Goal: Task Accomplishment & Management: Complete application form

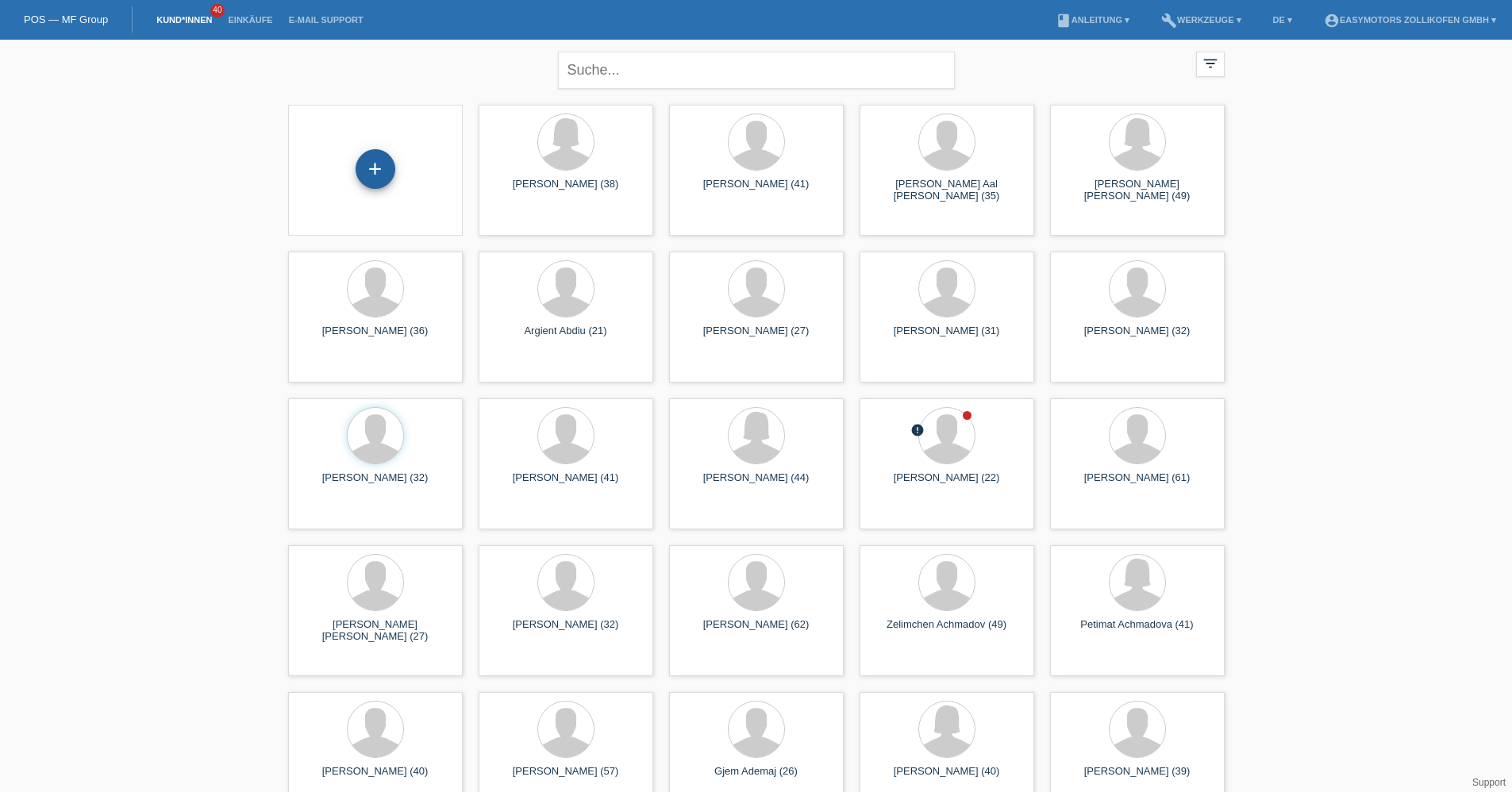
click at [386, 172] on div "+" at bounding box center [375, 168] width 40 height 40
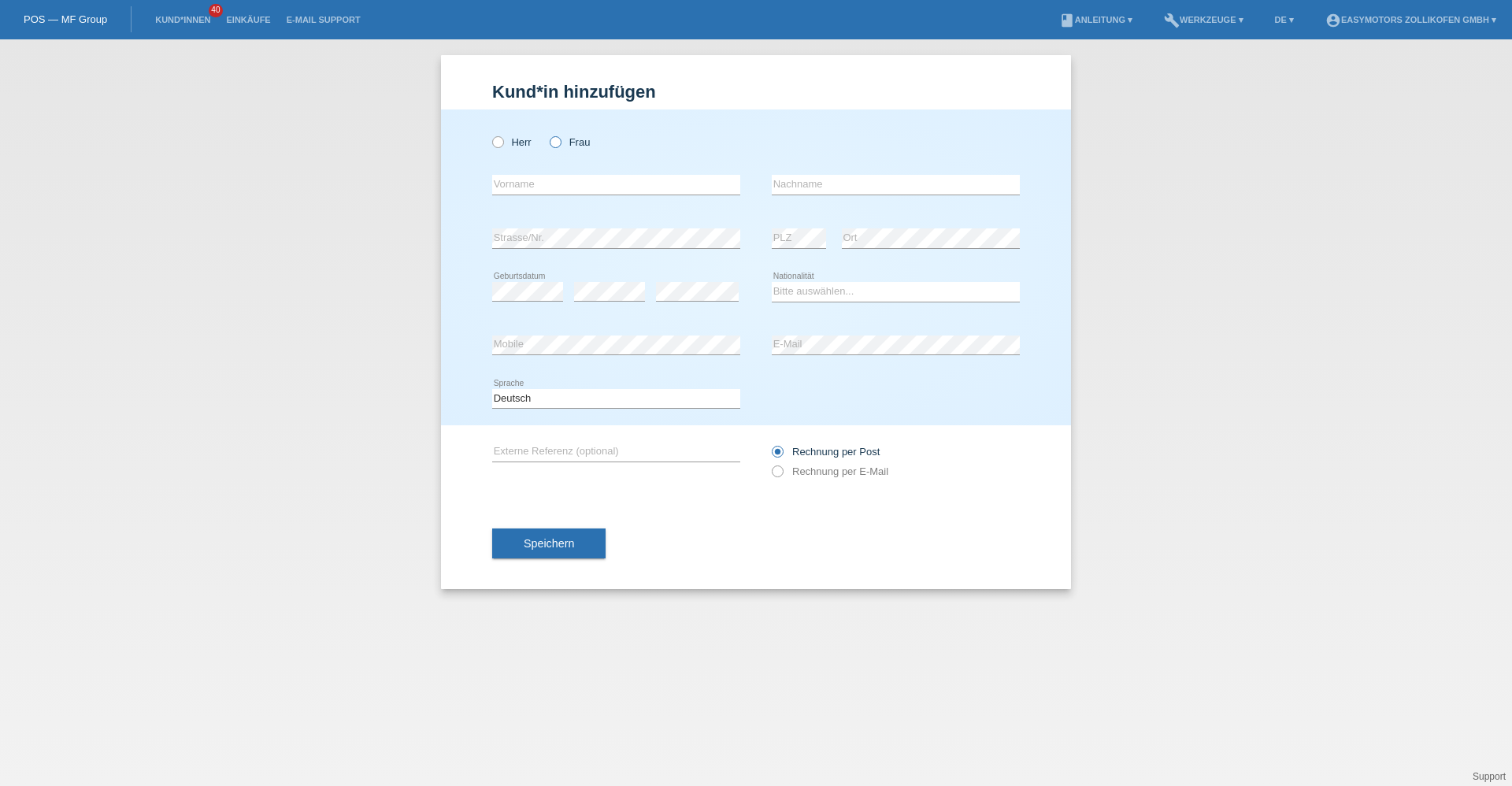
click at [572, 143] on label "Frau" at bounding box center [570, 142] width 40 height 12
click at [560, 143] on input "Frau" at bounding box center [555, 141] width 10 height 10
radio input "true"
click at [551, 174] on div "error Vorname" at bounding box center [616, 185] width 248 height 54
click at [551, 176] on input "text" at bounding box center [616, 184] width 248 height 19
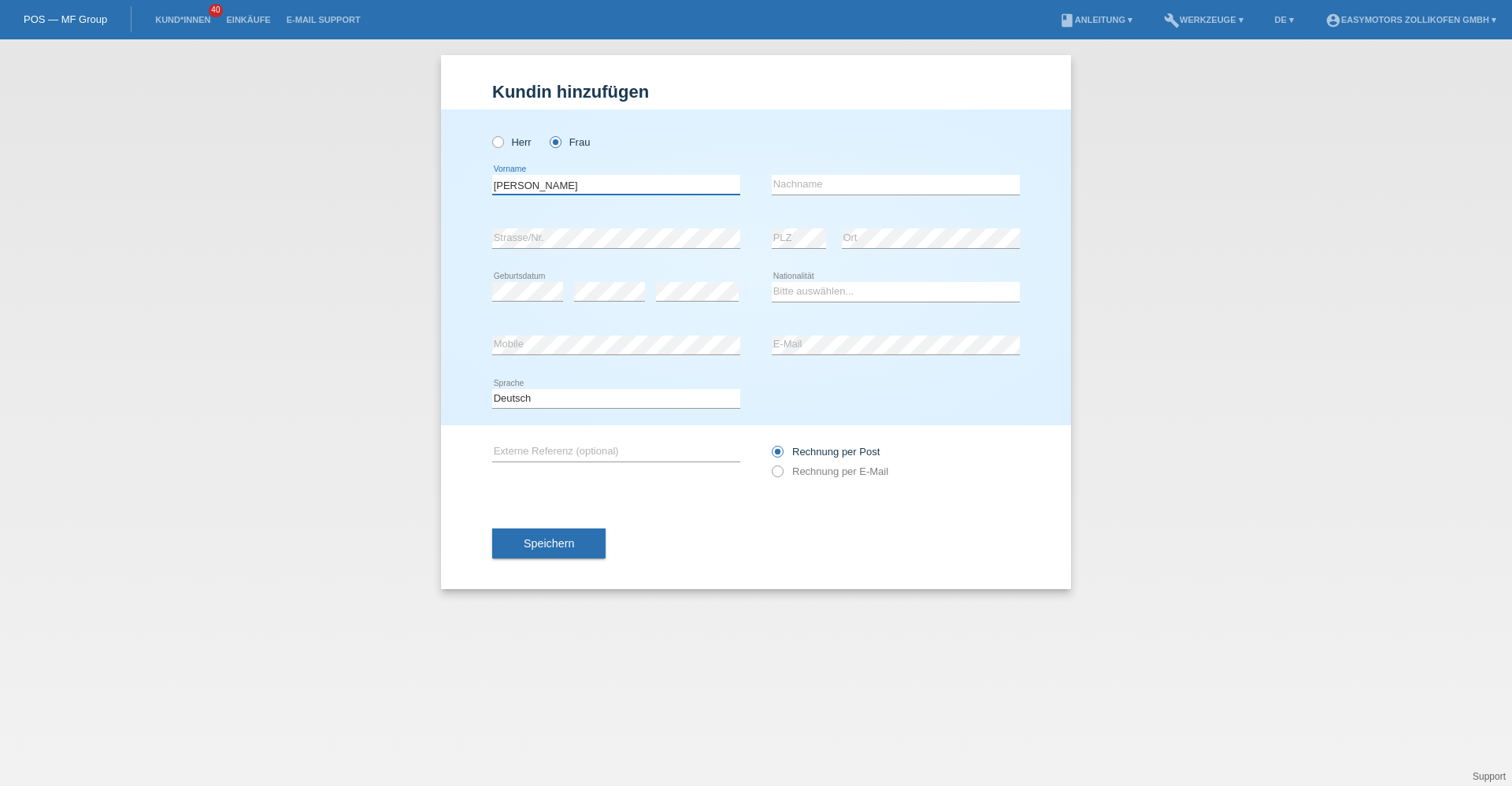
type input "Zakia"
type input "Fedaii"
click at [837, 284] on div "Bitte auswählen... Schweiz Deutschland Liechtenstein Österreich ------------ Af…" at bounding box center [895, 292] width 248 height 54
click at [837, 284] on select "Bitte auswählen... Schweiz Deutschland Liechtenstein Österreich ------------ Af…" at bounding box center [895, 291] width 248 height 19
select select "AF"
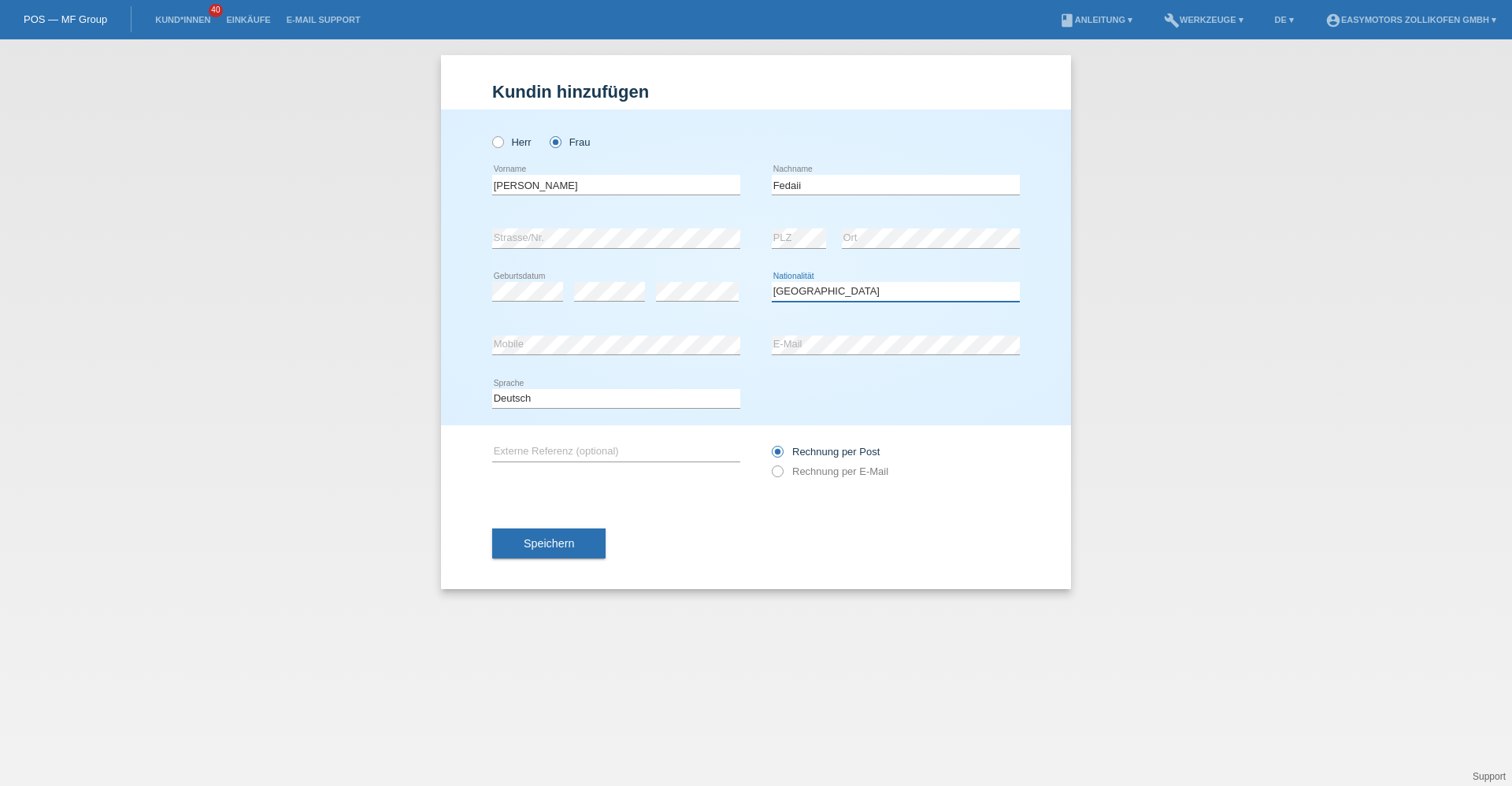
click at [772, 282] on select "Bitte auswählen... Schweiz Deutschland Liechtenstein Österreich ------------ Af…" at bounding box center [895, 291] width 248 height 19
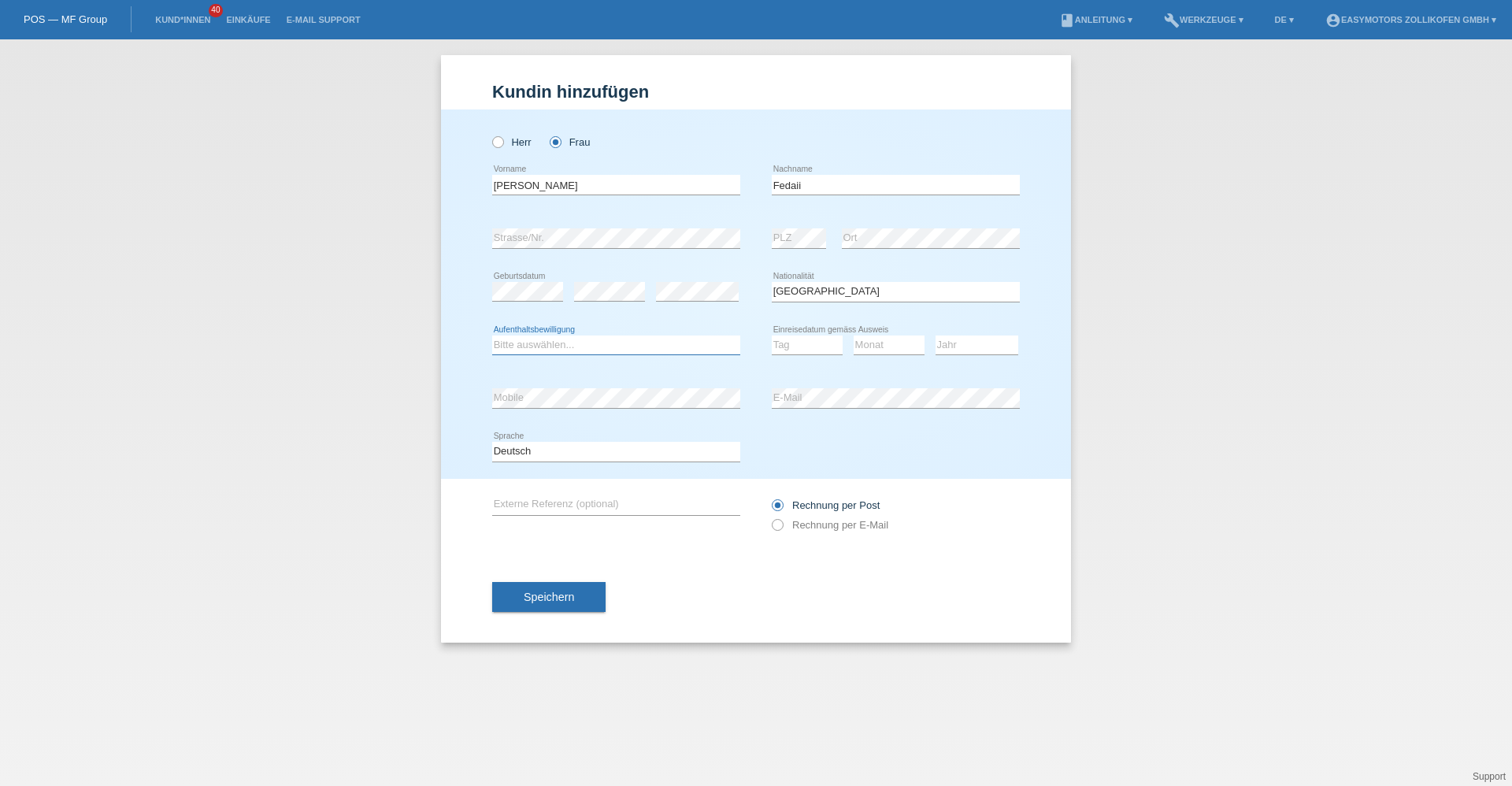
drag, startPoint x: 589, startPoint y: 348, endPoint x: 587, endPoint y: 355, distance: 7.3
click at [589, 348] on select "Bitte auswählen... C B B - Flüchtlingsstatus Andere" at bounding box center [616, 344] width 248 height 19
select select "B"
click at [492, 335] on select "Bitte auswählen... C B B - Flüchtlingsstatus Andere" at bounding box center [616, 344] width 248 height 19
click at [779, 339] on select "Tag 01 02 03 04 05 06 07 08 09 10 11" at bounding box center [807, 344] width 71 height 19
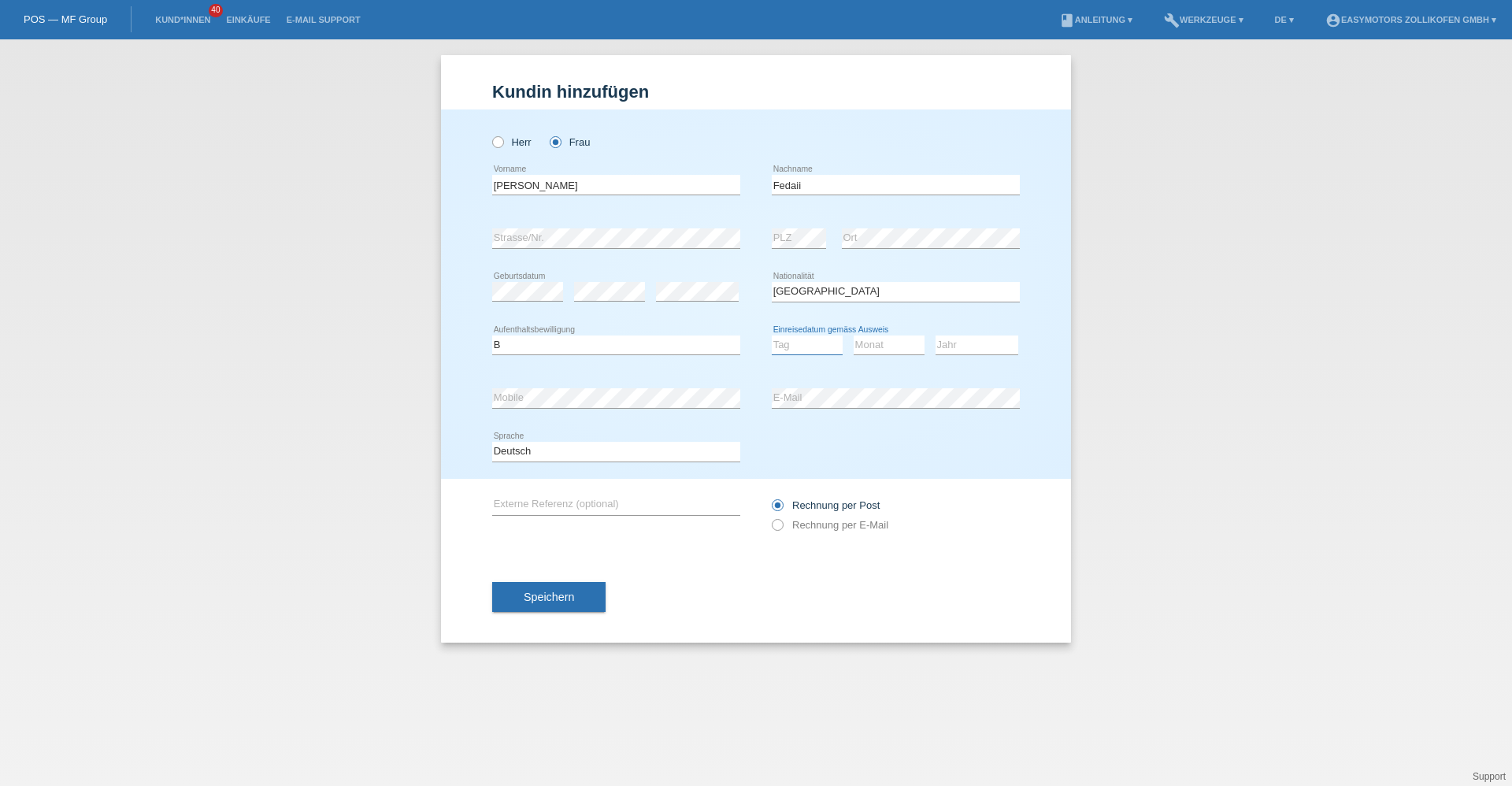
select select "19"
click at [772, 335] on select "Tag 01 02 03 04 05 06 07 08 09 10 11" at bounding box center [807, 344] width 71 height 19
click at [913, 343] on select "Monat 01 02 03 04 05 06 07 08 09 10 11" at bounding box center [890, 344] width 71 height 19
select select "06"
click at [854, 335] on select "Monat 01 02 03 04 05 06 07 08 09 10 11" at bounding box center [890, 344] width 71 height 19
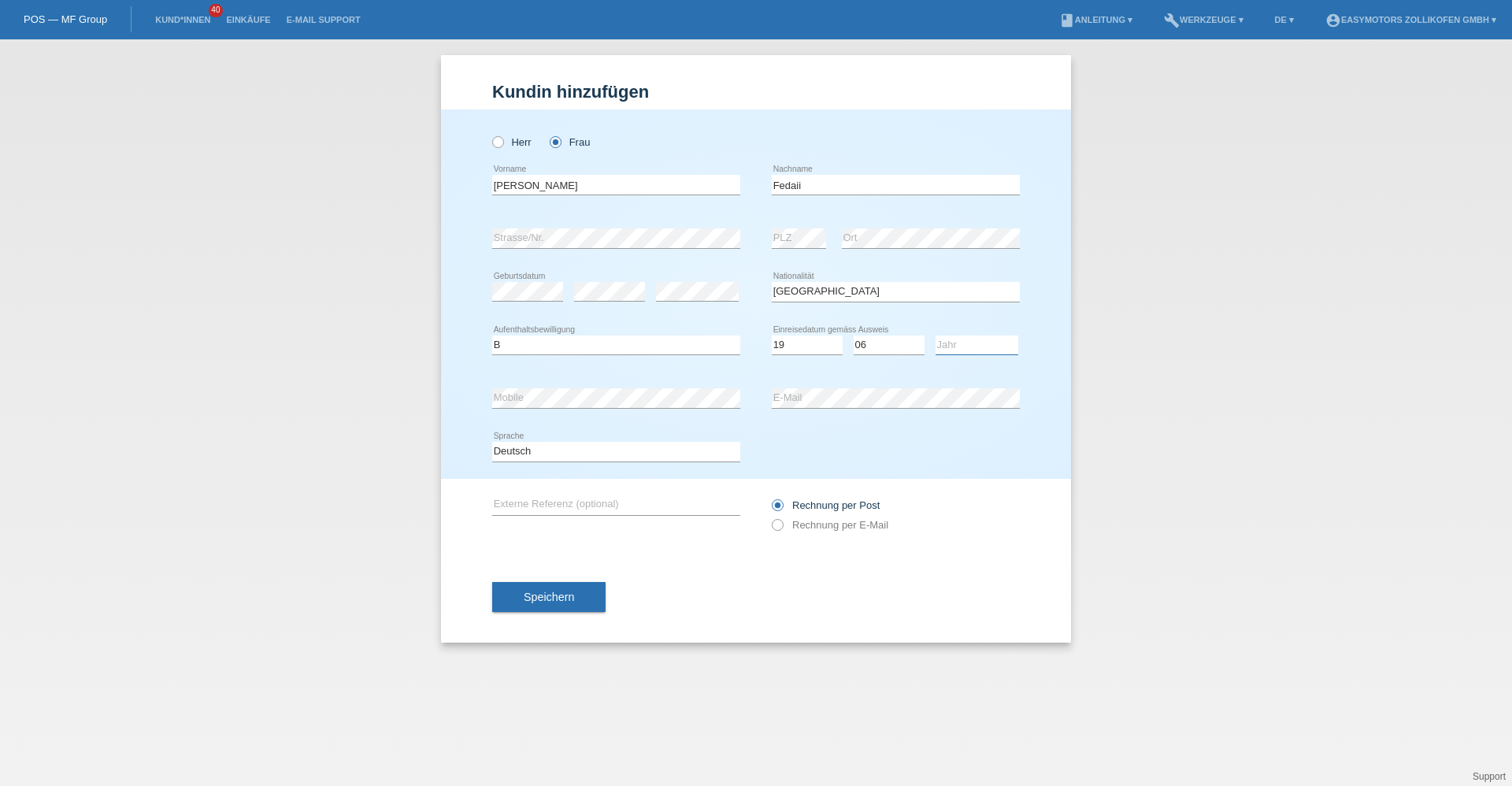
click at [1005, 342] on select "Jahr 2025 2024 2023 2022 2021 2020 2019 2018 2017 2016 2015 2014 2013 2012 2011…" at bounding box center [977, 344] width 82 height 19
select select "2016"
click at [936, 335] on select "Jahr 2025 2024 2023 2022 2021 2020 2019 2018 2017 2016 2015 2014 2013 2012 2011…" at bounding box center [977, 344] width 82 height 19
click at [533, 592] on span "Speichern" at bounding box center [549, 596] width 50 height 13
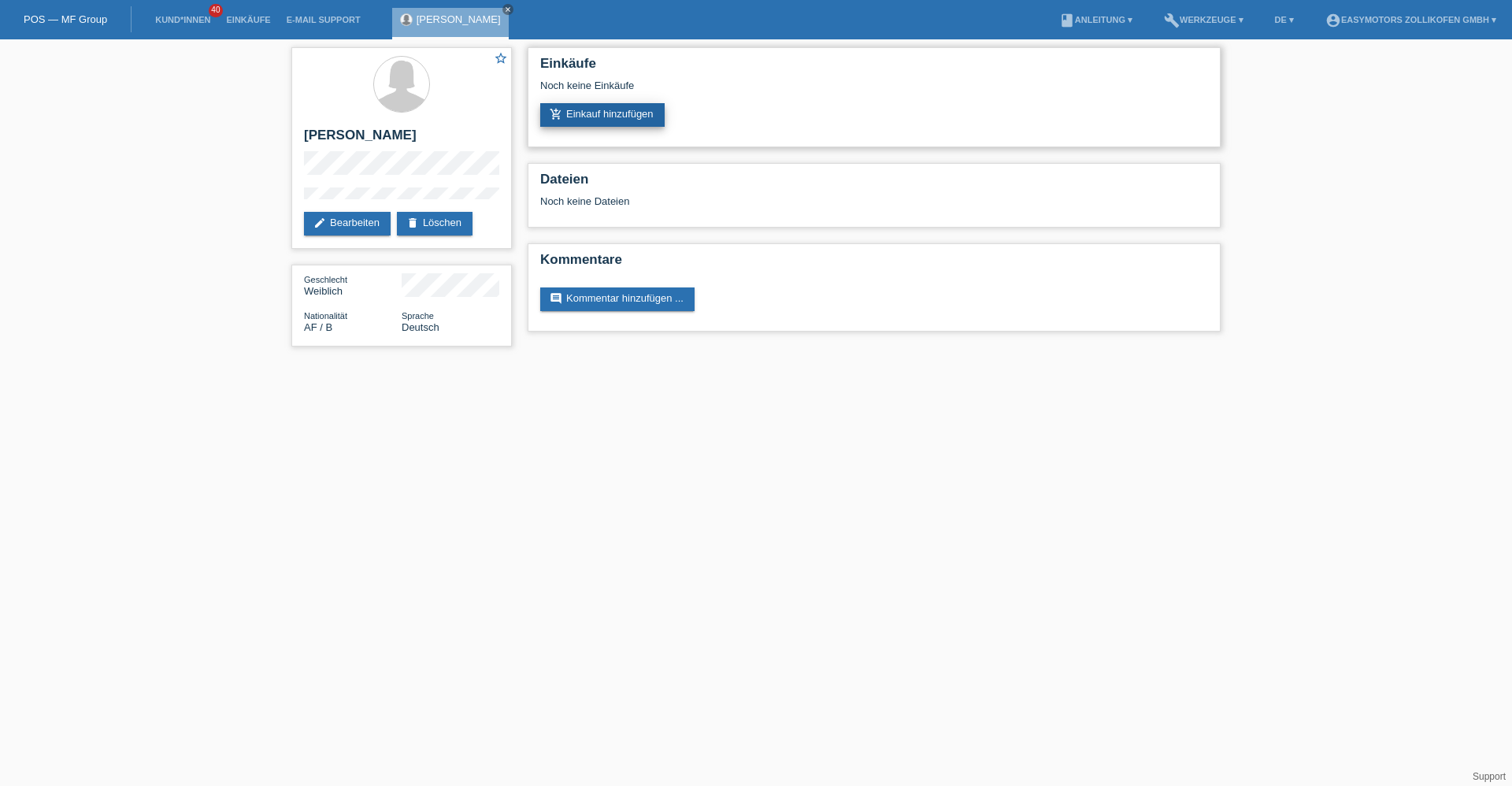
click at [569, 123] on link "add_shopping_cart Einkauf hinzufügen" at bounding box center [602, 115] width 124 height 24
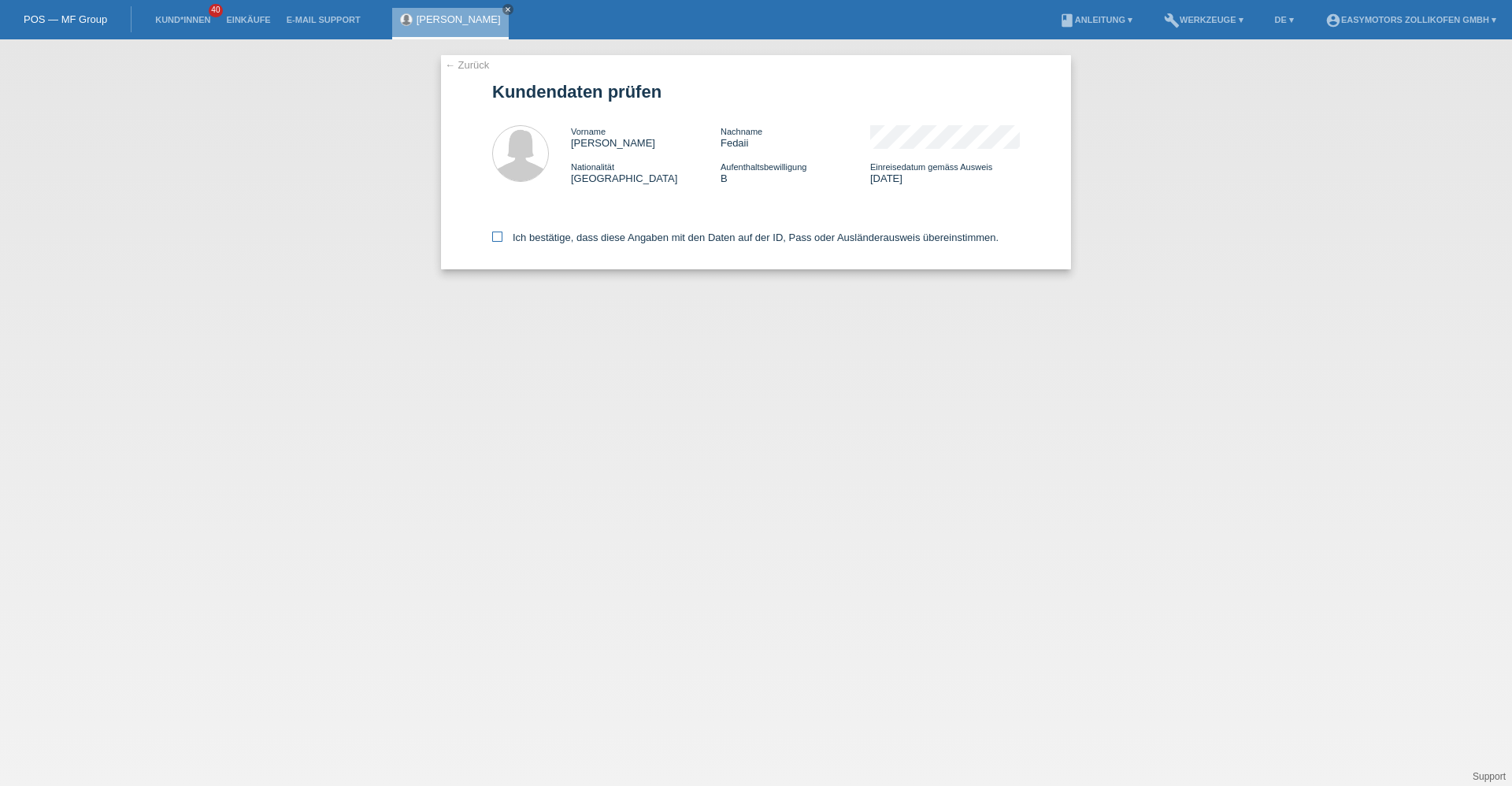
click at [540, 241] on label "Ich bestätige, dass diese Angaben mit den Daten auf der ID, Pass oder Ausländer…" at bounding box center [745, 238] width 507 height 12
click at [502, 241] on input "Ich bestätige, dass diese Angaben mit den Daten auf der ID, Pass oder Ausländer…" at bounding box center [497, 237] width 10 height 10
checkbox input "true"
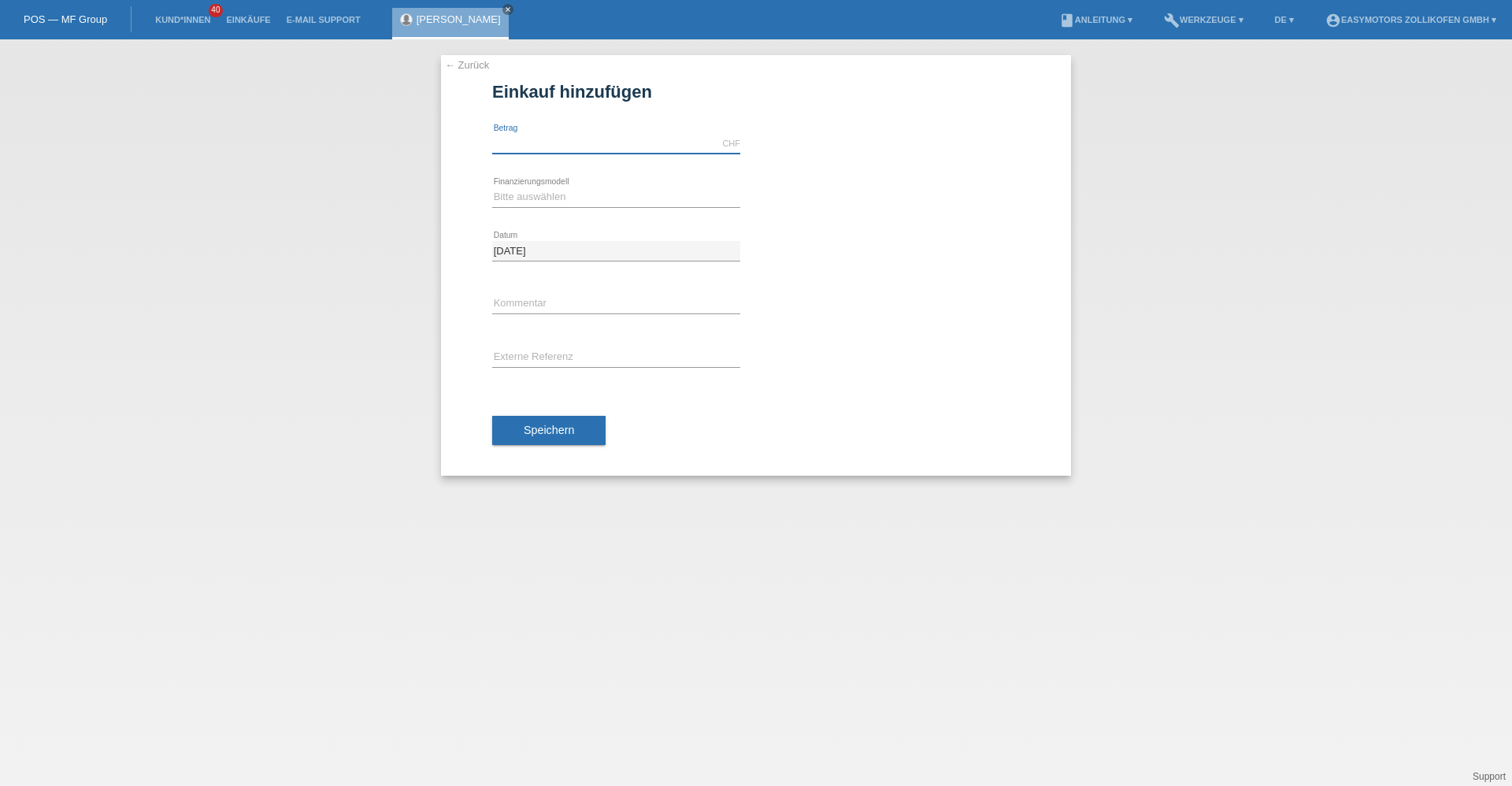
click at [623, 147] on input "text" at bounding box center [616, 143] width 248 height 19
type input "2990.00"
click at [555, 196] on select "Bitte auswählen Fixe Raten Kauf auf Rechnung mit Teilzahlungsoption" at bounding box center [616, 196] width 248 height 19
select select "67"
click at [492, 187] on select "Bitte auswählen Fixe Raten Kauf auf Rechnung mit Teilzahlungsoption" at bounding box center [616, 196] width 248 height 19
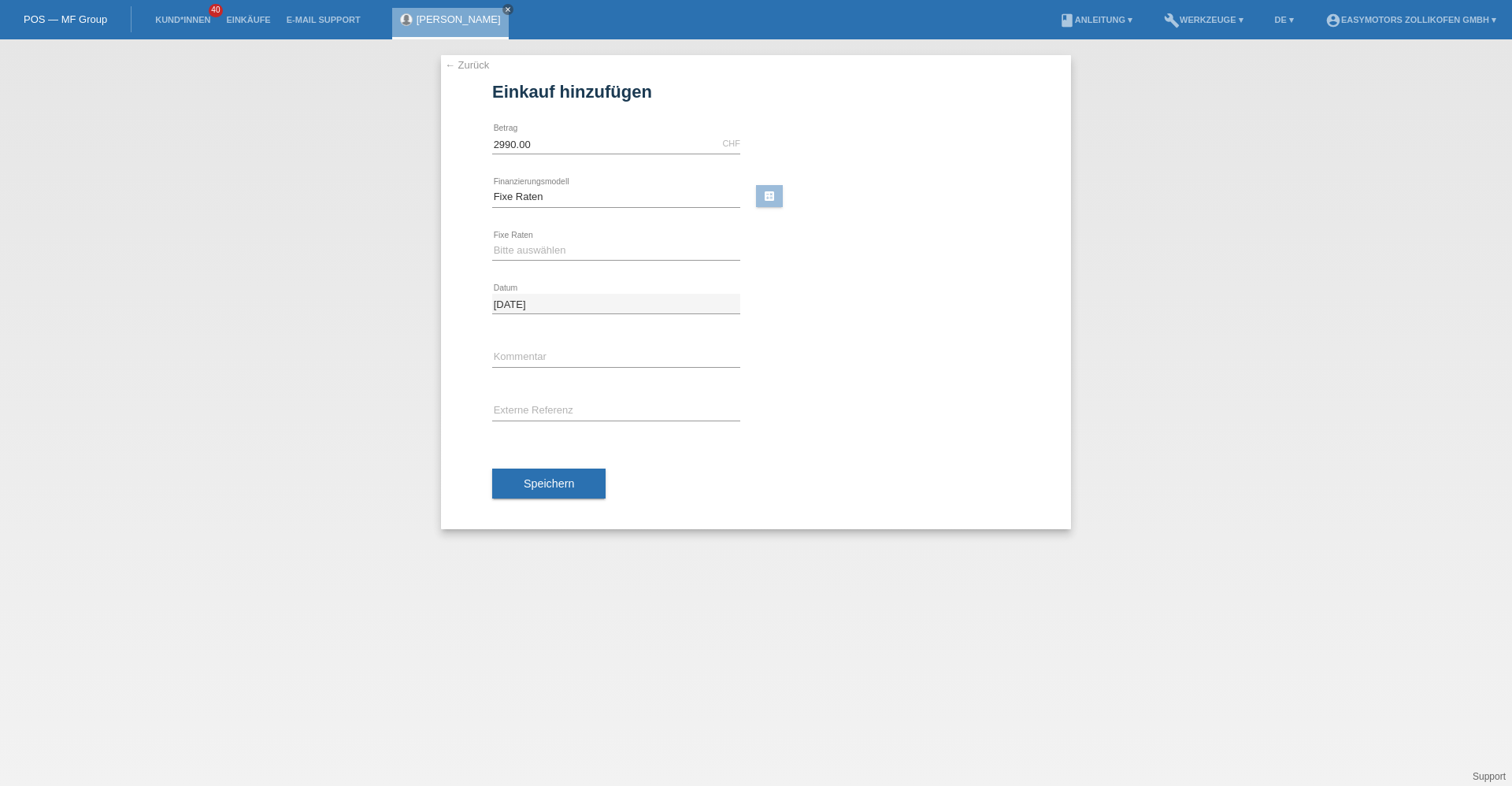
click at [545, 223] on div "Bitte auswählen Fixe Raten Kauf auf Rechnung mit Teilzahlungsoption error Finan…" at bounding box center [616, 197] width 248 height 54
click at [540, 255] on select "Bitte auswählen 12 Raten 24 Raten 36 Raten 48 Raten" at bounding box center [616, 250] width 248 height 19
select select "134"
click at [492, 241] on select "Bitte auswählen 12 Raten 24 Raten 36 Raten 48 Raten" at bounding box center [616, 250] width 248 height 19
drag, startPoint x: 550, startPoint y: 486, endPoint x: 680, endPoint y: 457, distance: 133.2
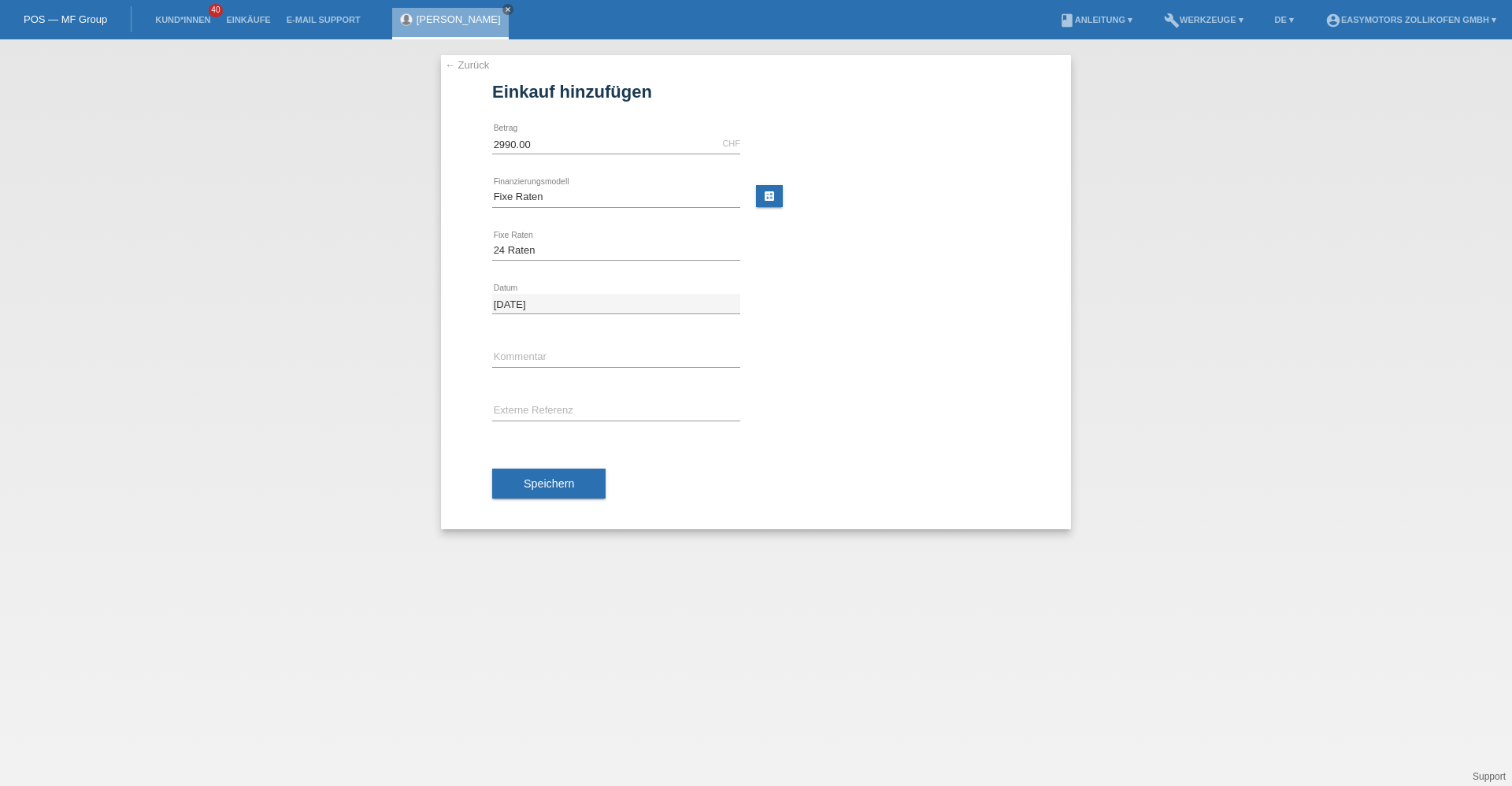
click at [563, 483] on span "Speichern" at bounding box center [549, 483] width 50 height 13
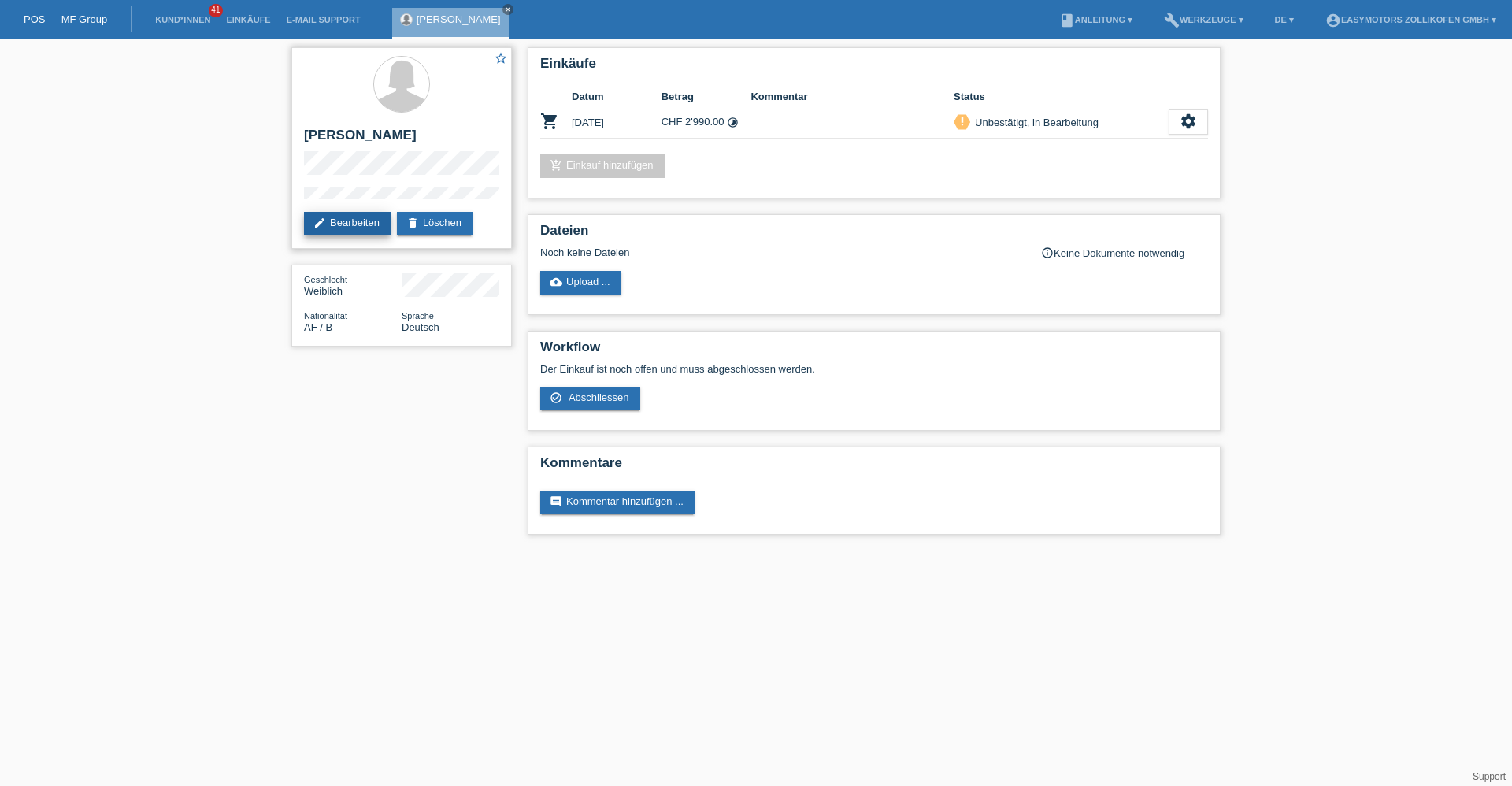
click at [371, 221] on link "edit Bearbeiten" at bounding box center [347, 223] width 87 height 24
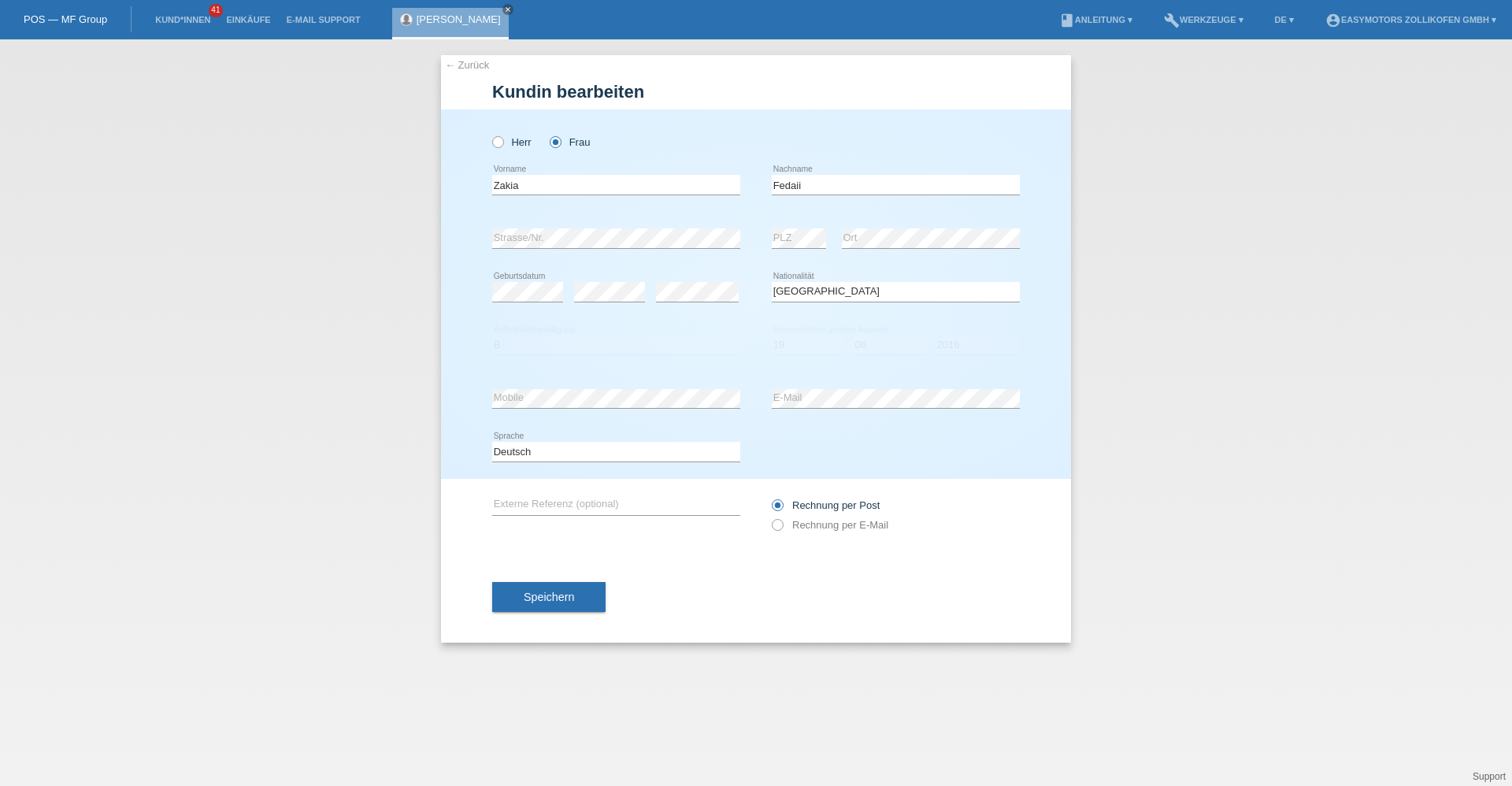
select select "AF"
select select "B"
select select "19"
select select "06"
select select "2016"
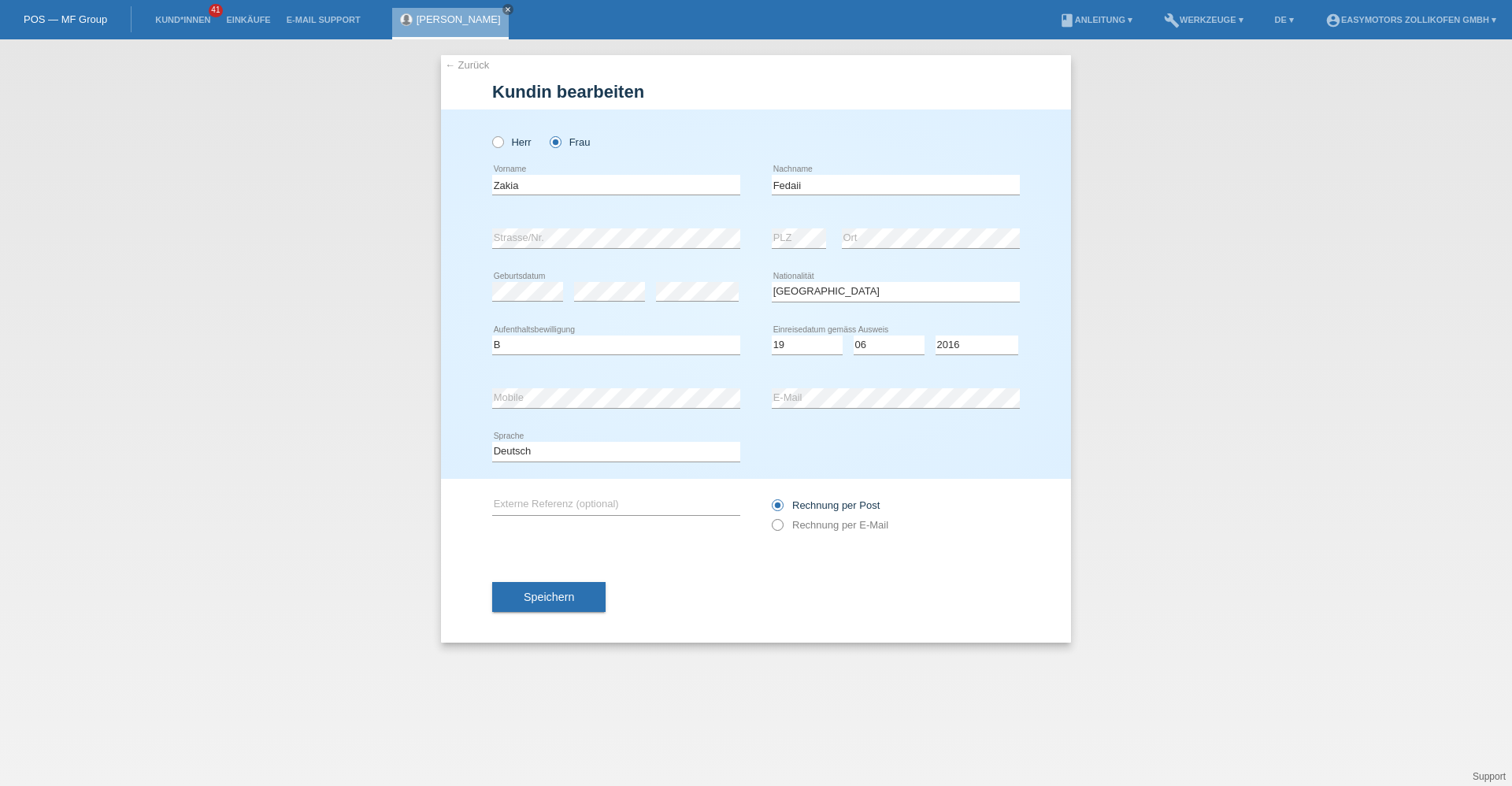
click at [769, 516] on icon at bounding box center [769, 516] width 0 height 0
click at [822, 532] on div "Rechnung per Post Rechnung per E-Mail" at bounding box center [895, 515] width 248 height 39
click at [833, 516] on div "Rechnung per Post Rechnung per E-Mail" at bounding box center [895, 515] width 248 height 39
click at [830, 525] on label "Rechnung per E-Mail" at bounding box center [830, 525] width 117 height 12
click at [782, 525] on input "Rechnung per E-Mail" at bounding box center [777, 528] width 10 height 19
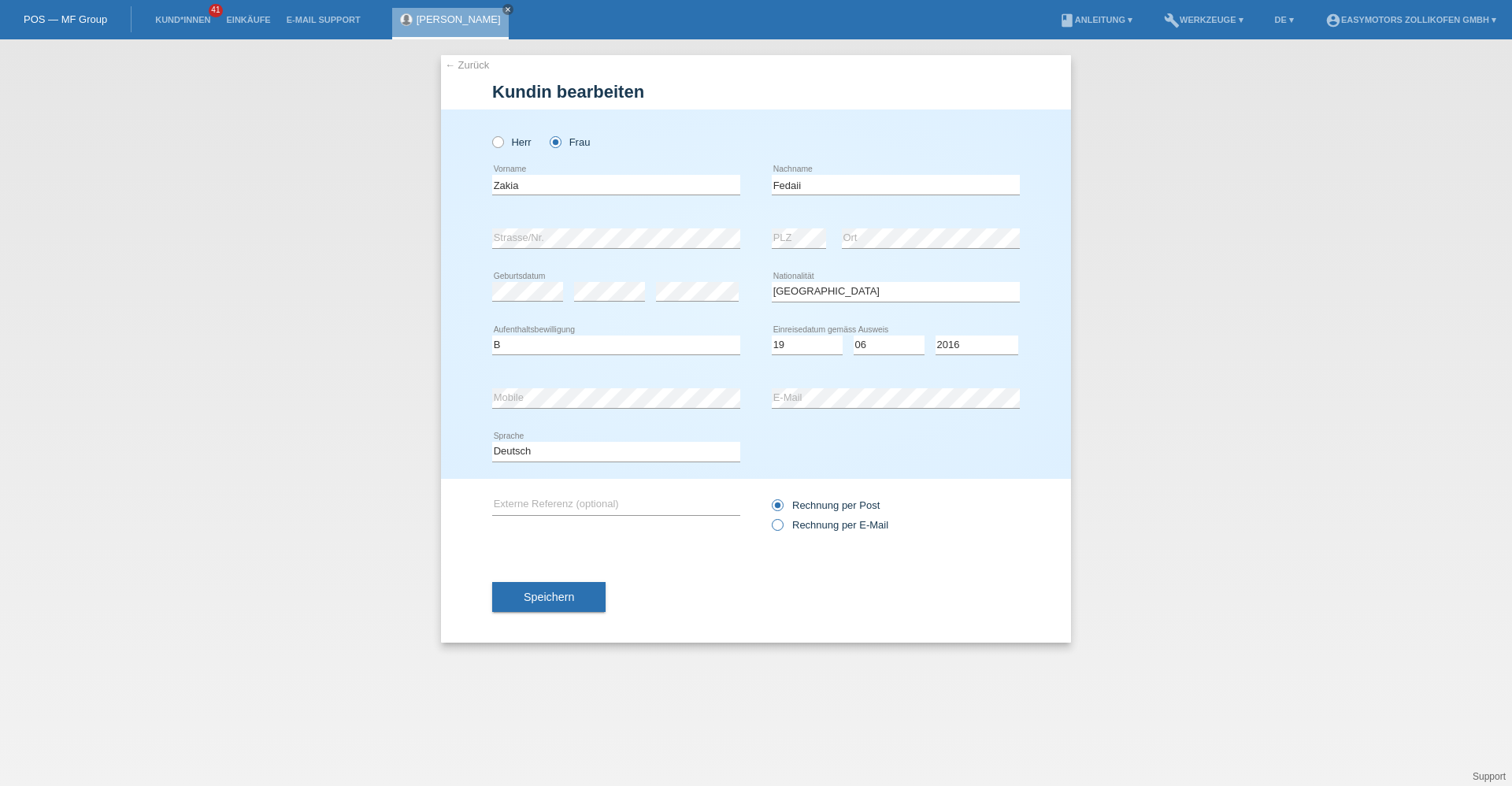
radio input "true"
click at [559, 595] on span "Speichern" at bounding box center [549, 596] width 50 height 13
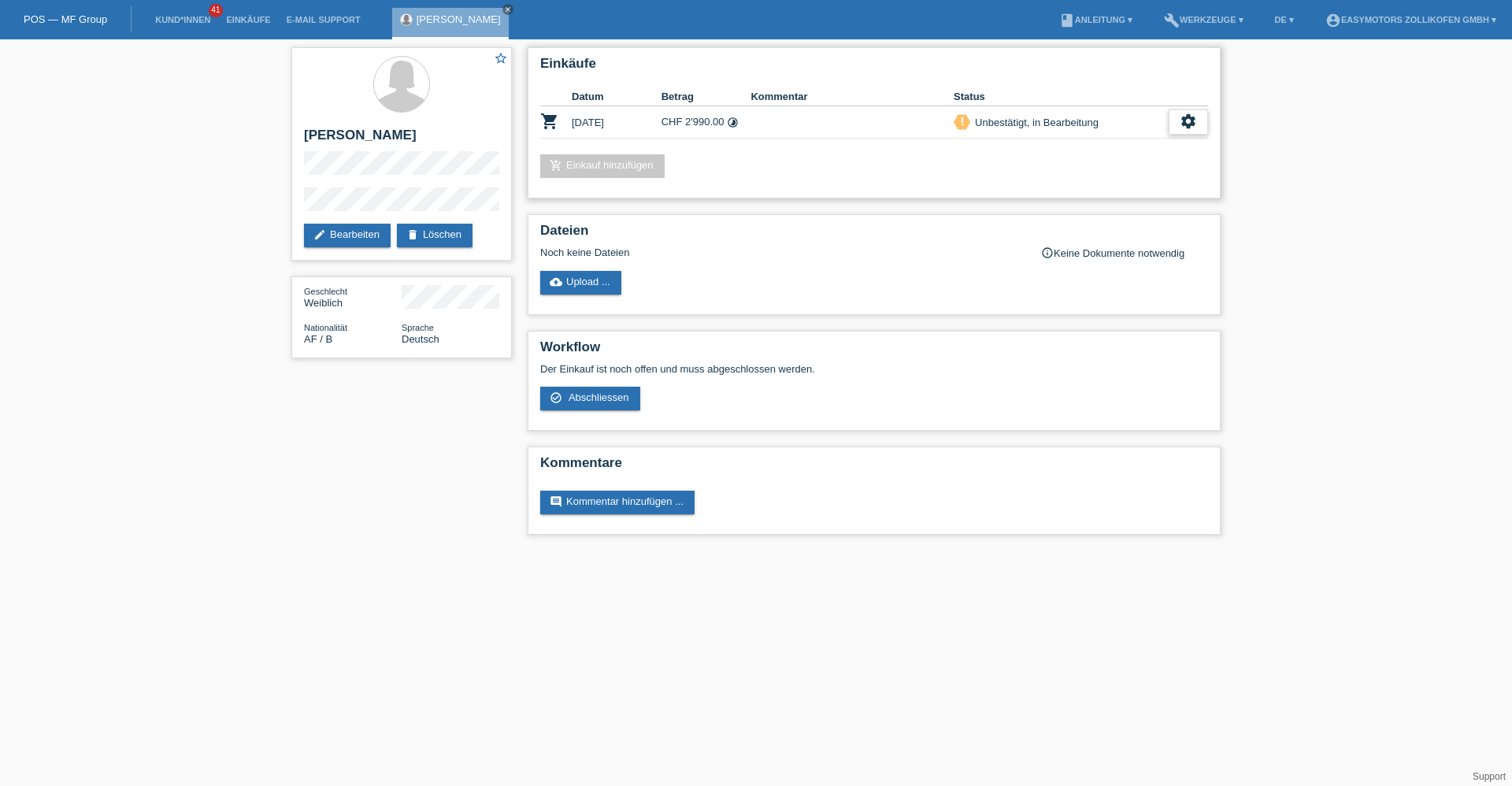
click at [1194, 122] on icon "settings" at bounding box center [1189, 121] width 18 height 18
click at [1058, 213] on span "Kundin ist vom Kauf zurückgetreten..." at bounding box center [1142, 217] width 228 height 19
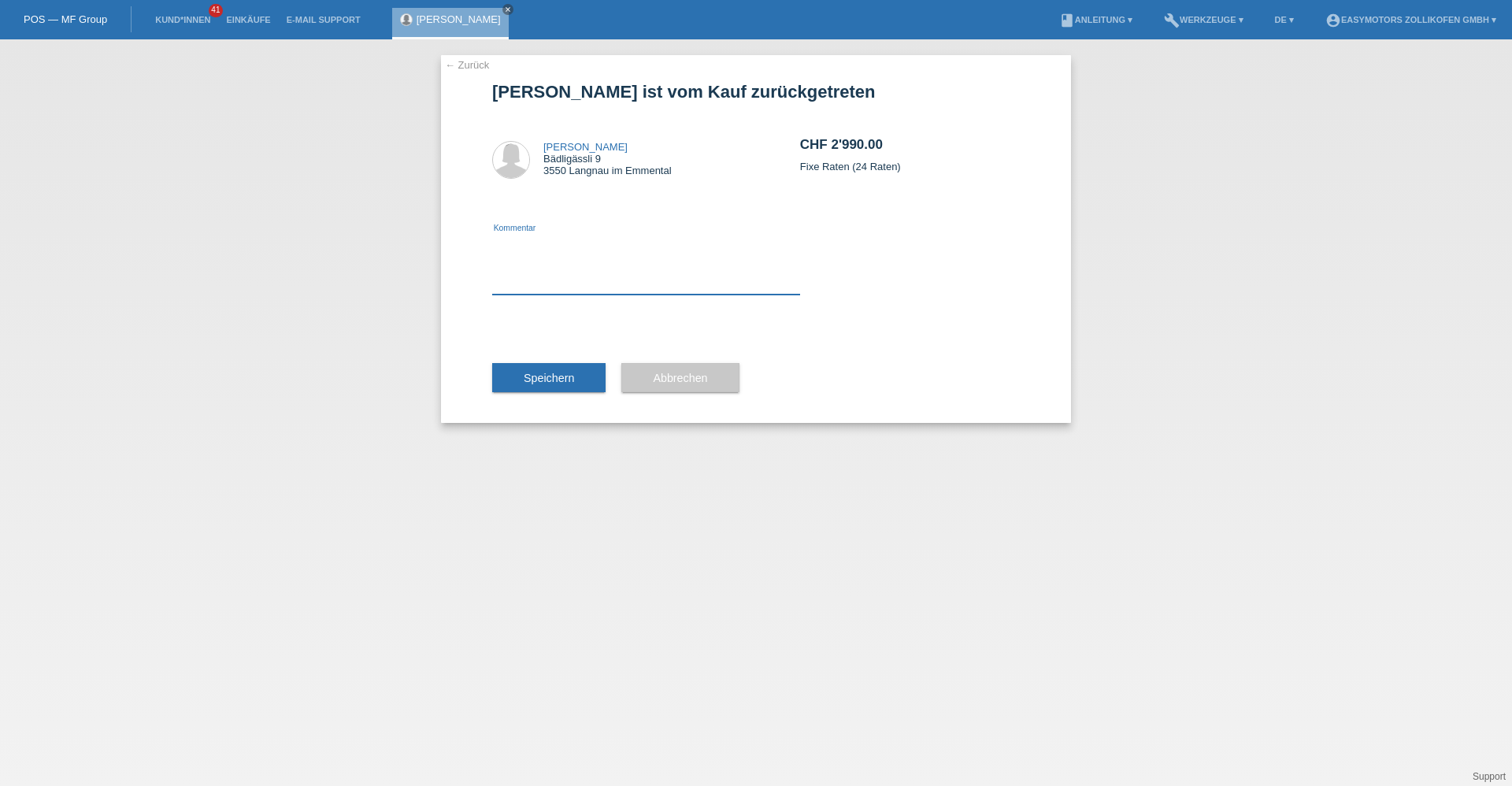
click at [613, 263] on textarea at bounding box center [646, 265] width 308 height 60
type textarea "Vertragslaufzeit soll weniger lang dauern."
click at [535, 382] on span "Speichern" at bounding box center [549, 378] width 50 height 13
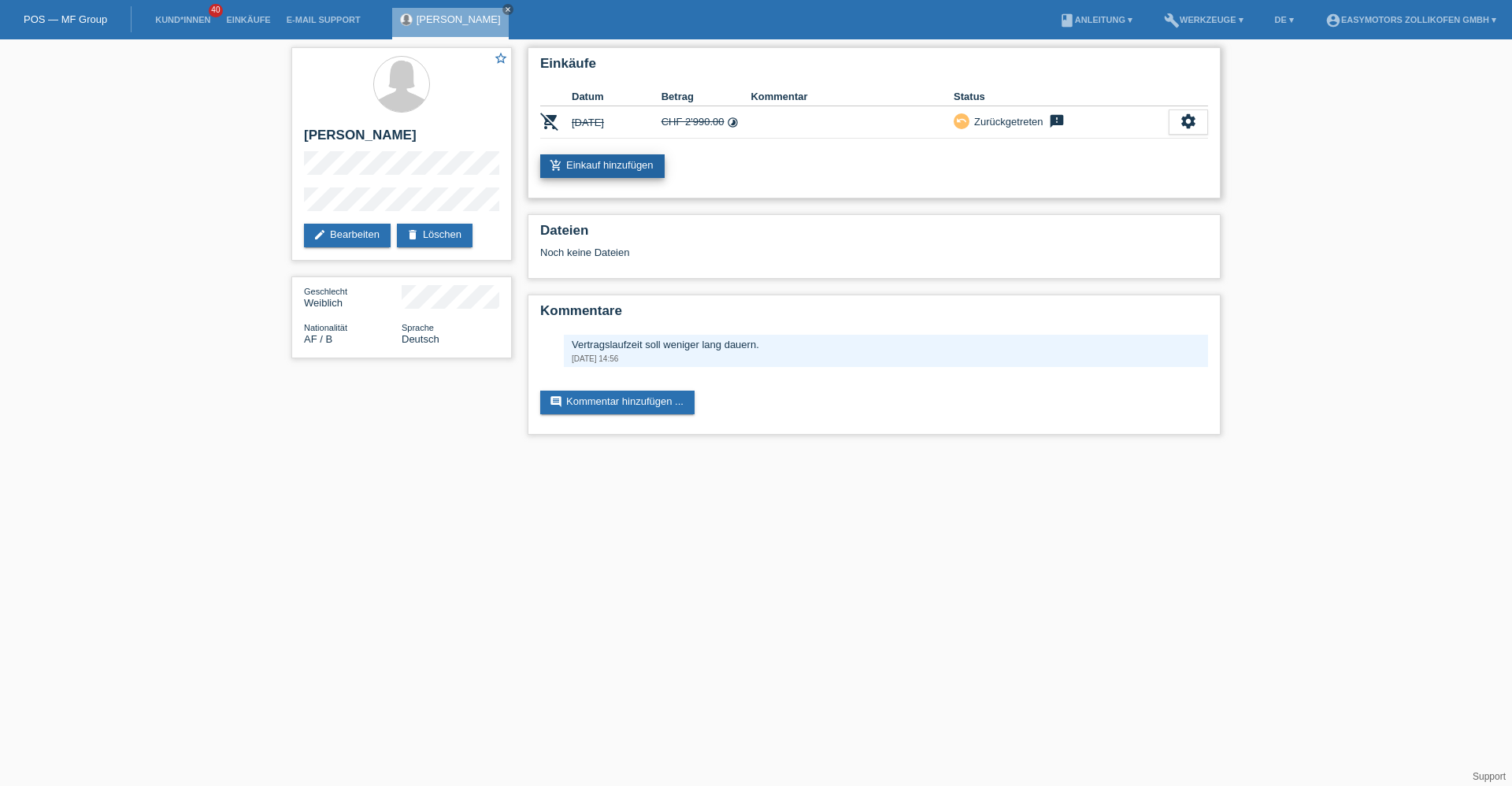
click at [643, 164] on link "add_shopping_cart Einkauf hinzufügen" at bounding box center [602, 166] width 124 height 24
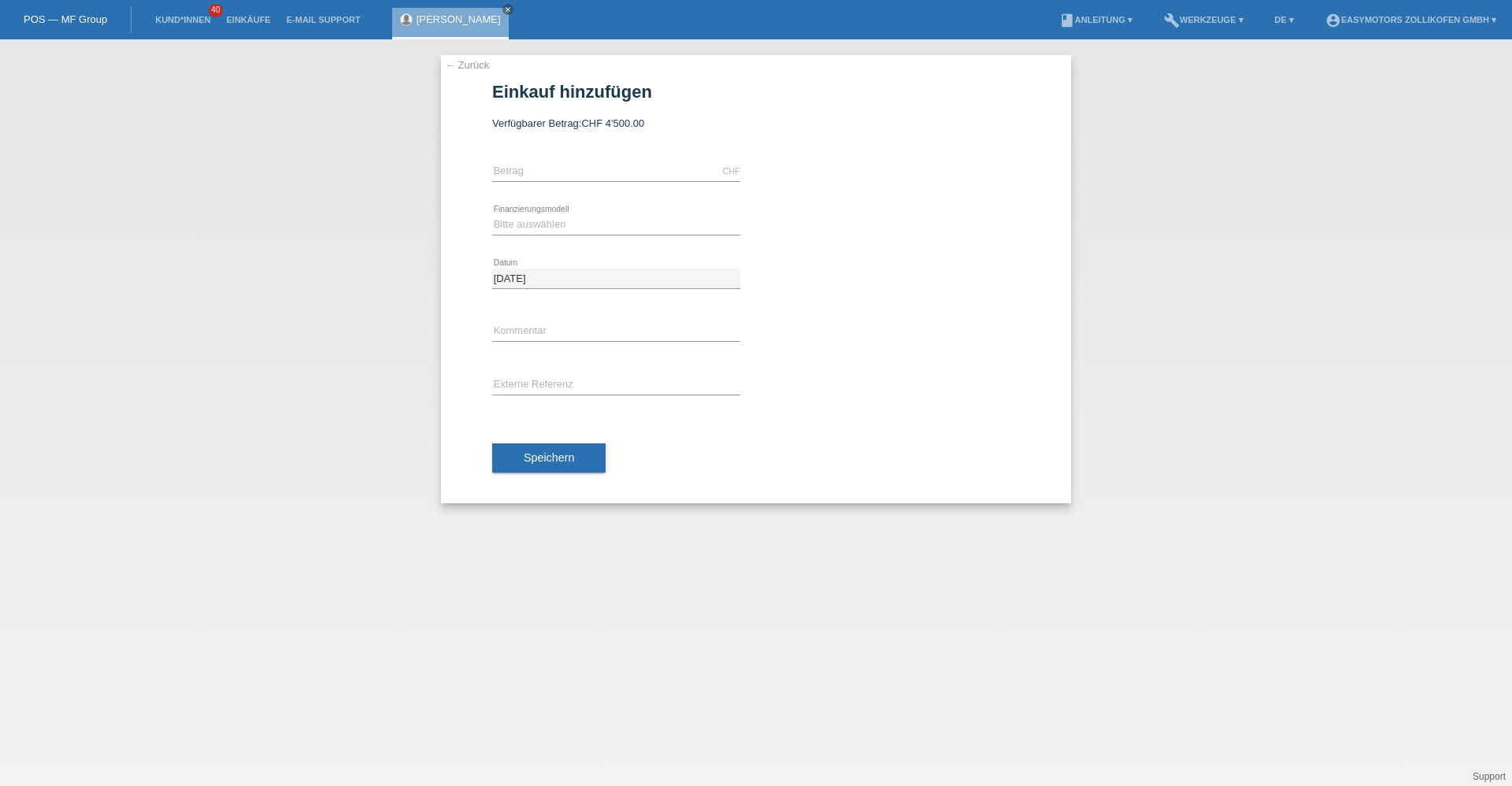
click at [664, 160] on div "CHF error [GEOGRAPHIC_DATA]" at bounding box center [616, 172] width 248 height 54
click at [663, 165] on input "text" at bounding box center [616, 170] width 248 height 19
type input "2990.00"
click at [547, 209] on div "Bitte auswählen Fixe Raten Kauf auf Rechnung mit Teilzahlungsoption error Finan…" at bounding box center [616, 225] width 248 height 54
click at [543, 222] on select "Bitte auswählen Fixe Raten Kauf auf Rechnung mit Teilzahlungsoption" at bounding box center [616, 224] width 248 height 19
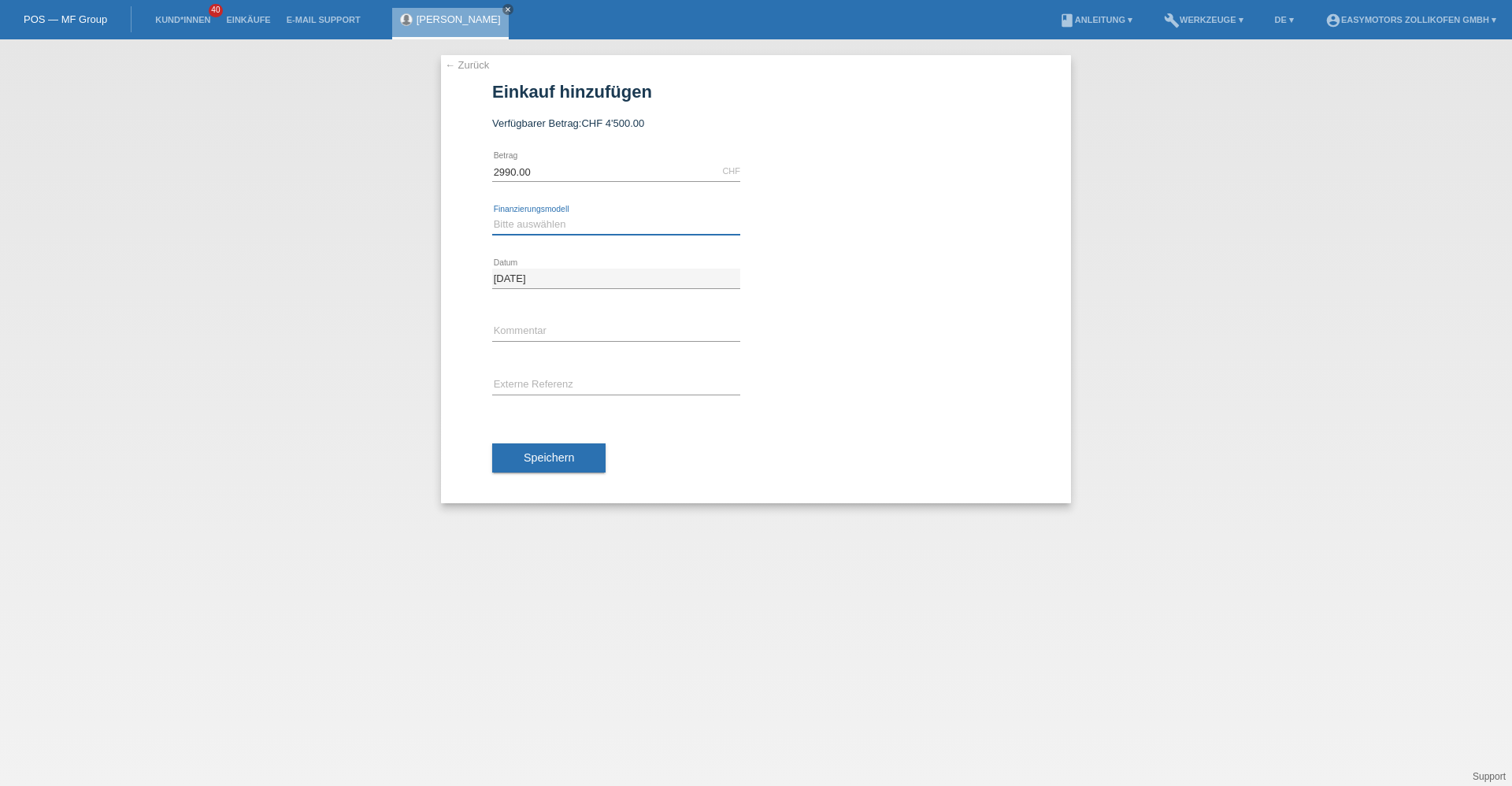
select select "67"
click at [492, 215] on select "Bitte auswählen Fixe Raten Kauf auf Rechnung mit Teilzahlungsoption" at bounding box center [616, 224] width 248 height 19
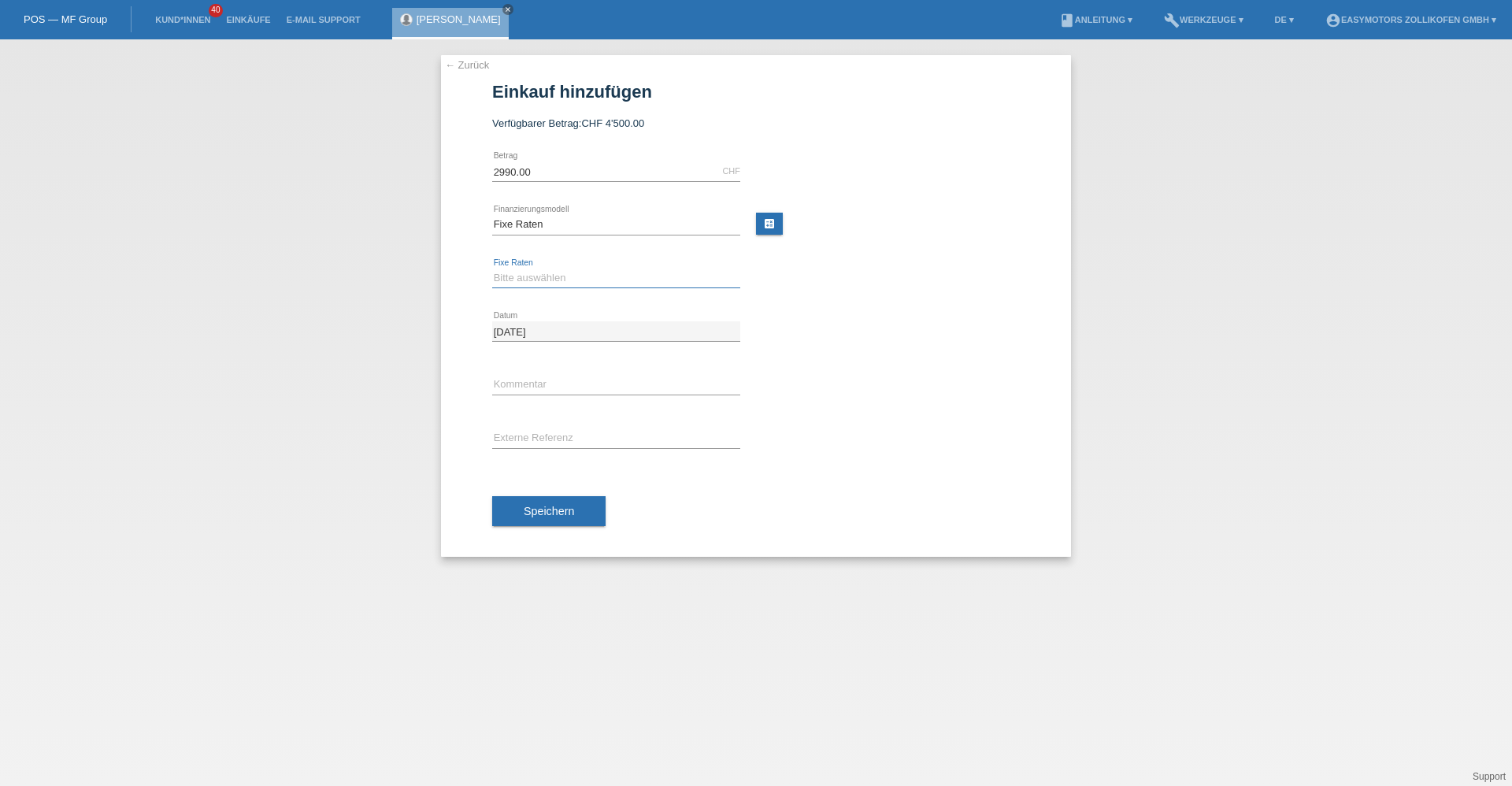
click at [529, 277] on select "Bitte auswählen 12 Raten 24 Raten 36 Raten 48 Raten" at bounding box center [616, 278] width 248 height 19
select select "133"
click at [492, 269] on select "Bitte auswählen 12 Raten 24 Raten 36 Raten 48 Raten" at bounding box center [616, 278] width 248 height 19
click at [546, 506] on span "Speichern" at bounding box center [549, 511] width 50 height 13
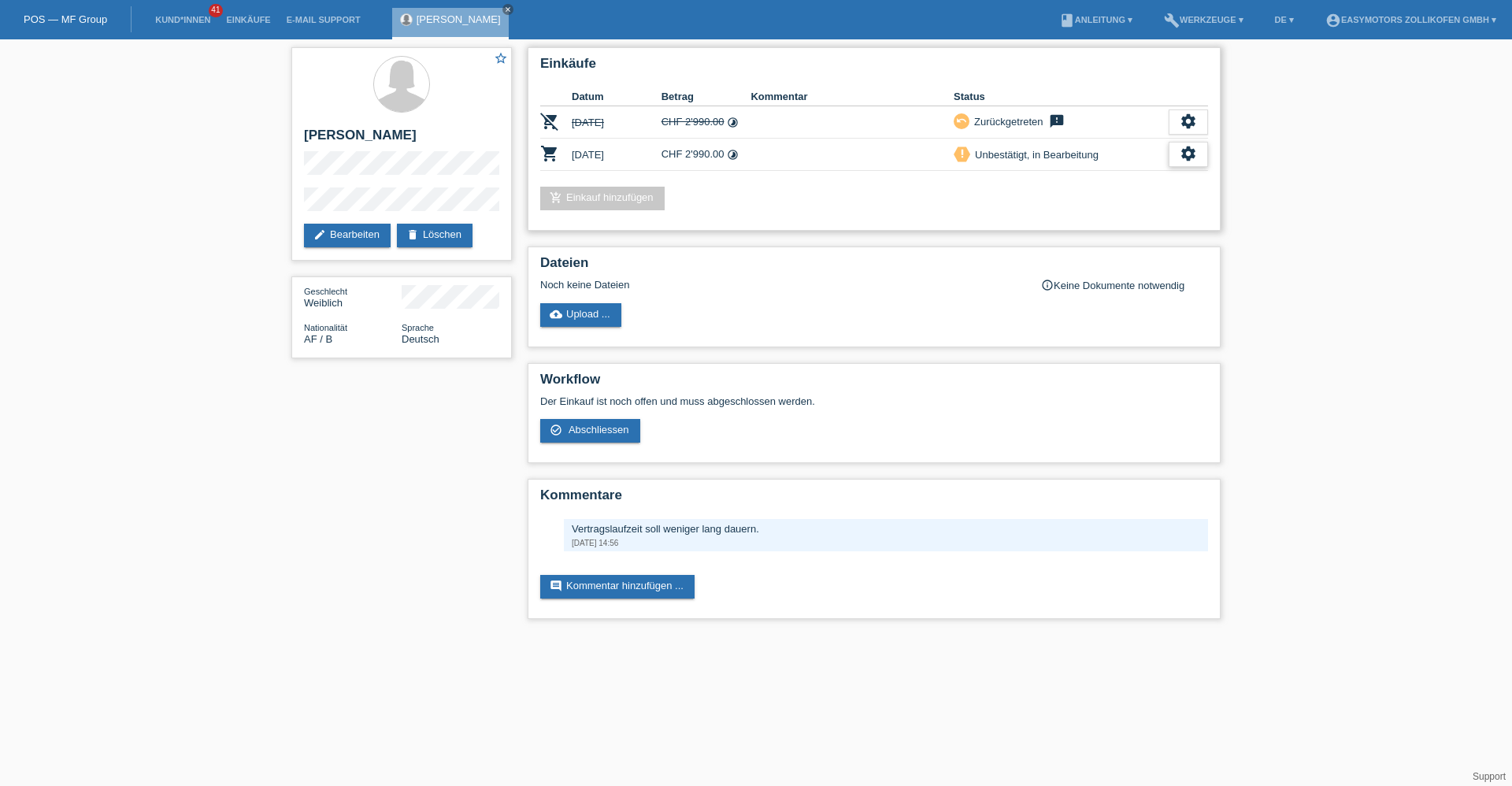
click at [1204, 157] on div "settings" at bounding box center [1189, 155] width 39 height 25
click at [1114, 175] on div "fullscreen Anzeigen" at bounding box center [1133, 180] width 254 height 24
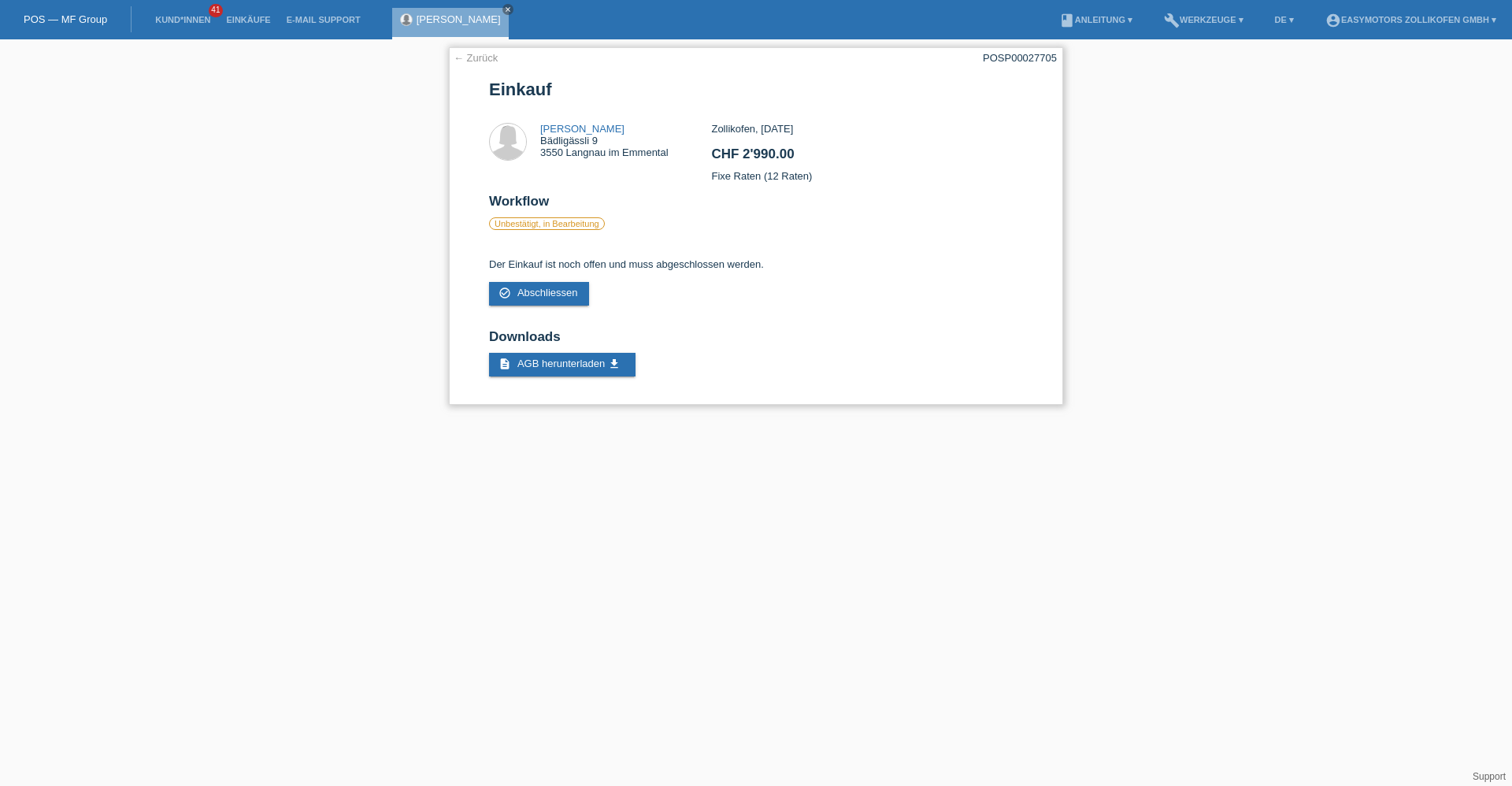
click at [467, 59] on link "← Zurück" at bounding box center [475, 58] width 45 height 12
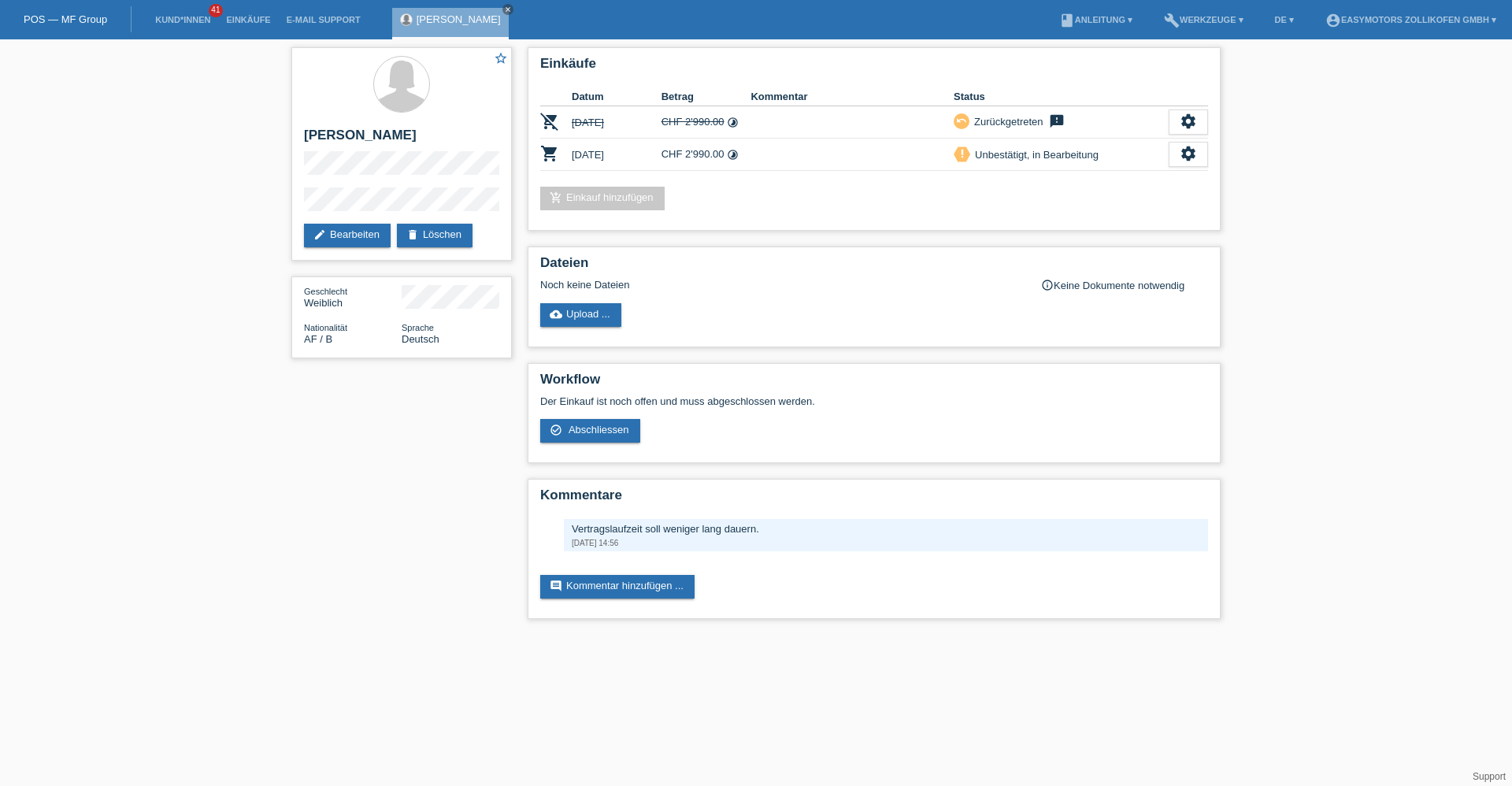
click at [86, 8] on div "POS — MF Group" at bounding box center [66, 19] width 132 height 26
click at [83, 22] on link "POS — MF Group" at bounding box center [65, 19] width 83 height 12
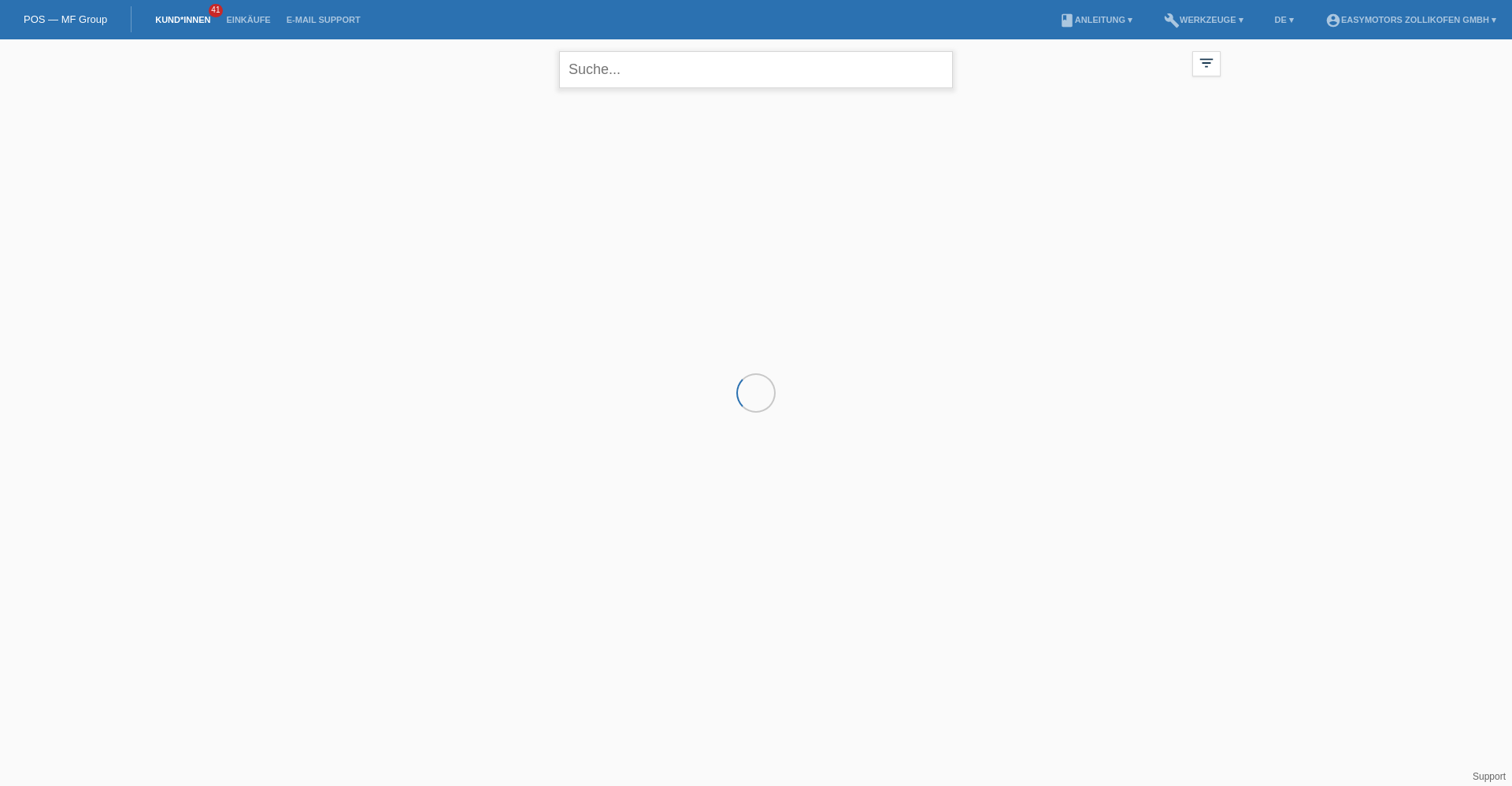
click at [596, 70] on input "text" at bounding box center [756, 70] width 394 height 37
type input "zahra"
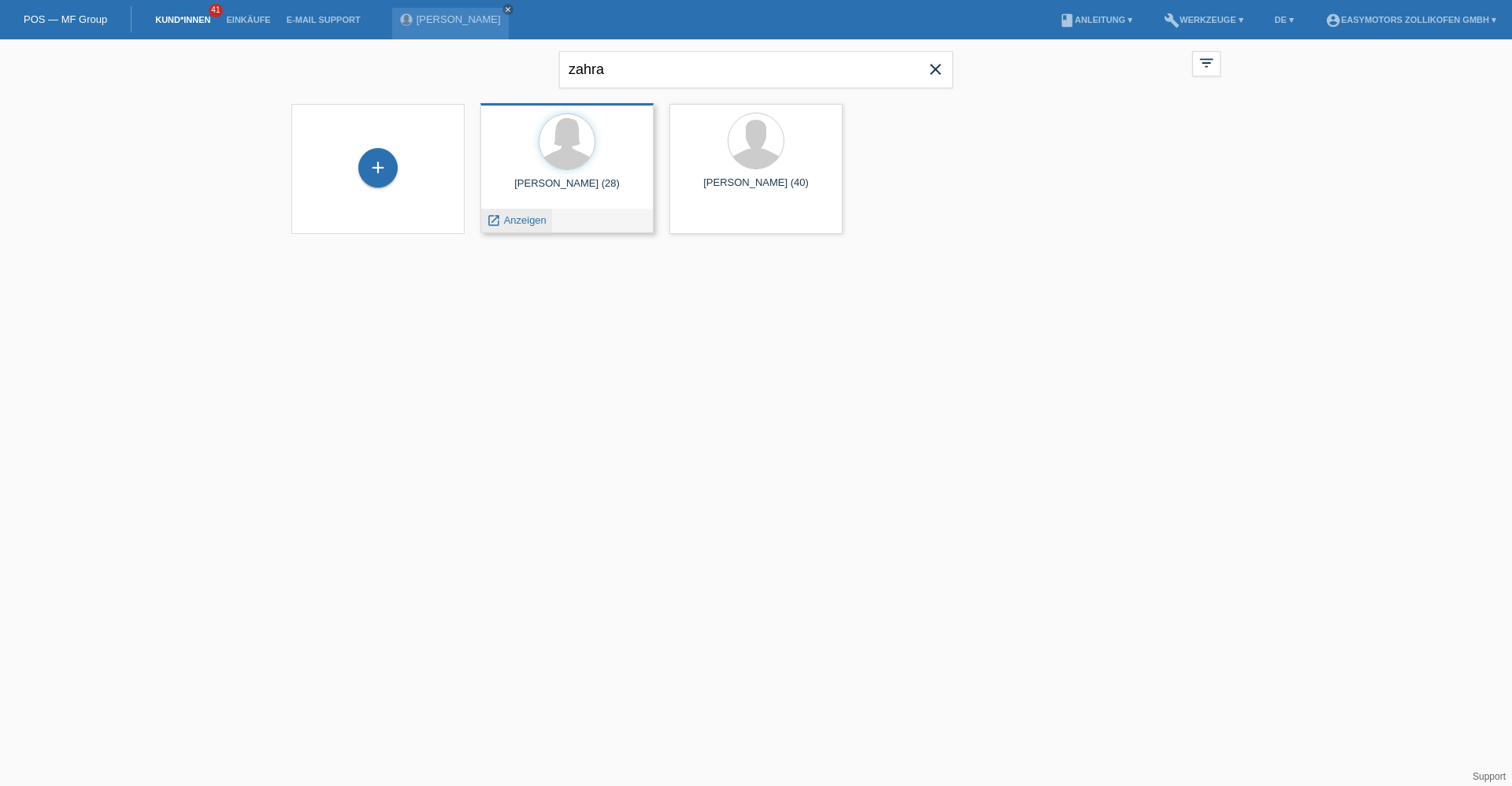
click at [527, 215] on span "Anzeigen" at bounding box center [525, 220] width 43 height 12
